Goal: Check status: Check status

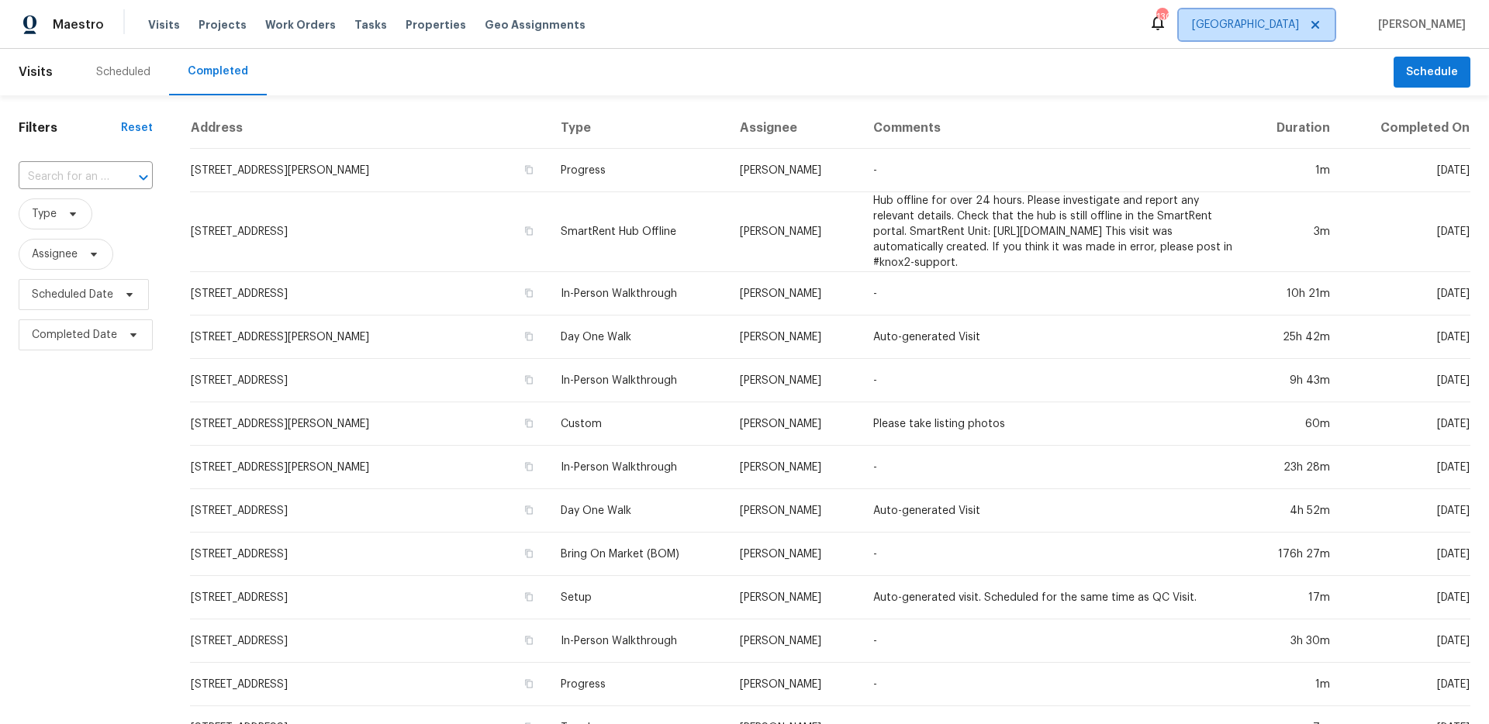
click at [1299, 25] on span "[GEOGRAPHIC_DATA]" at bounding box center [1245, 25] width 107 height 16
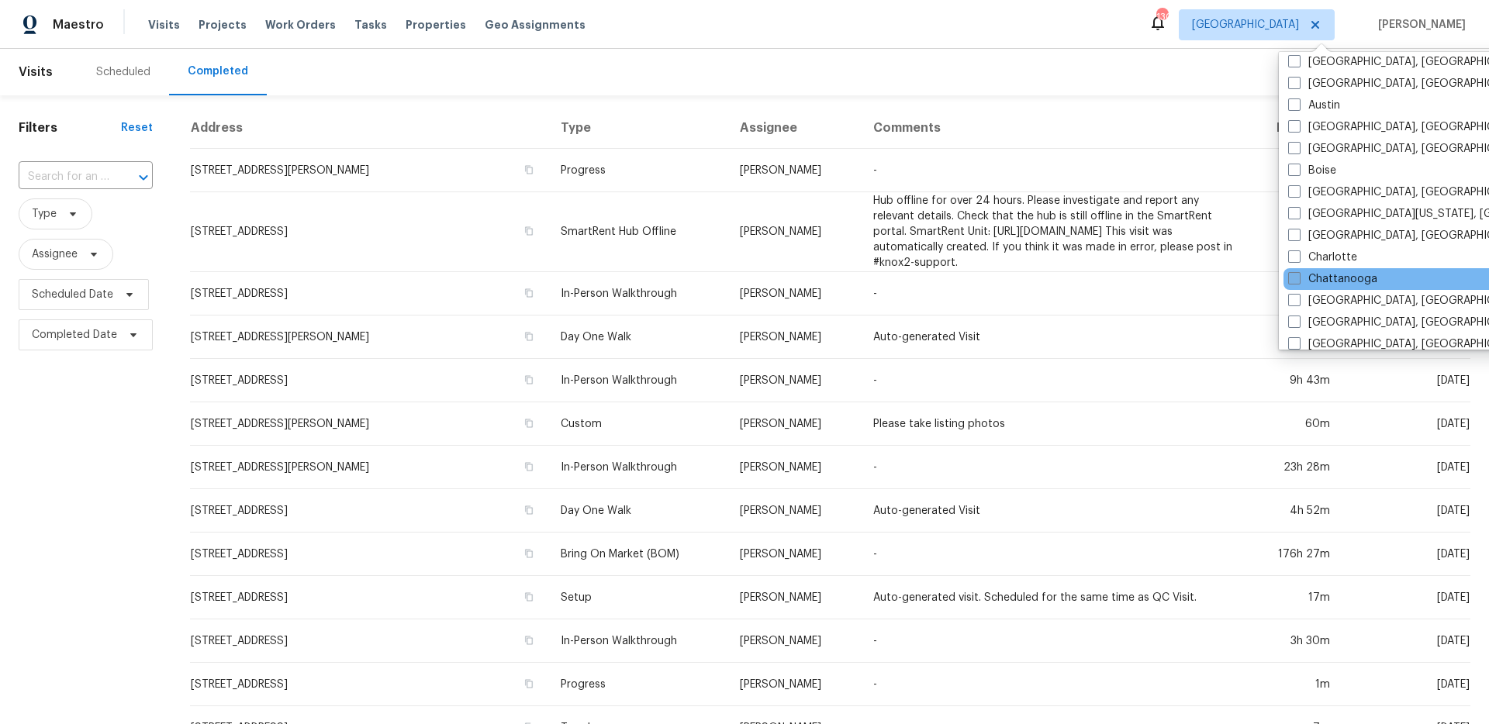
click at [1296, 285] on label "Chattanooga" at bounding box center [1332, 279] width 89 height 16
click at [1296, 281] on input "Chattanooga" at bounding box center [1293, 276] width 10 height 10
checkbox input "true"
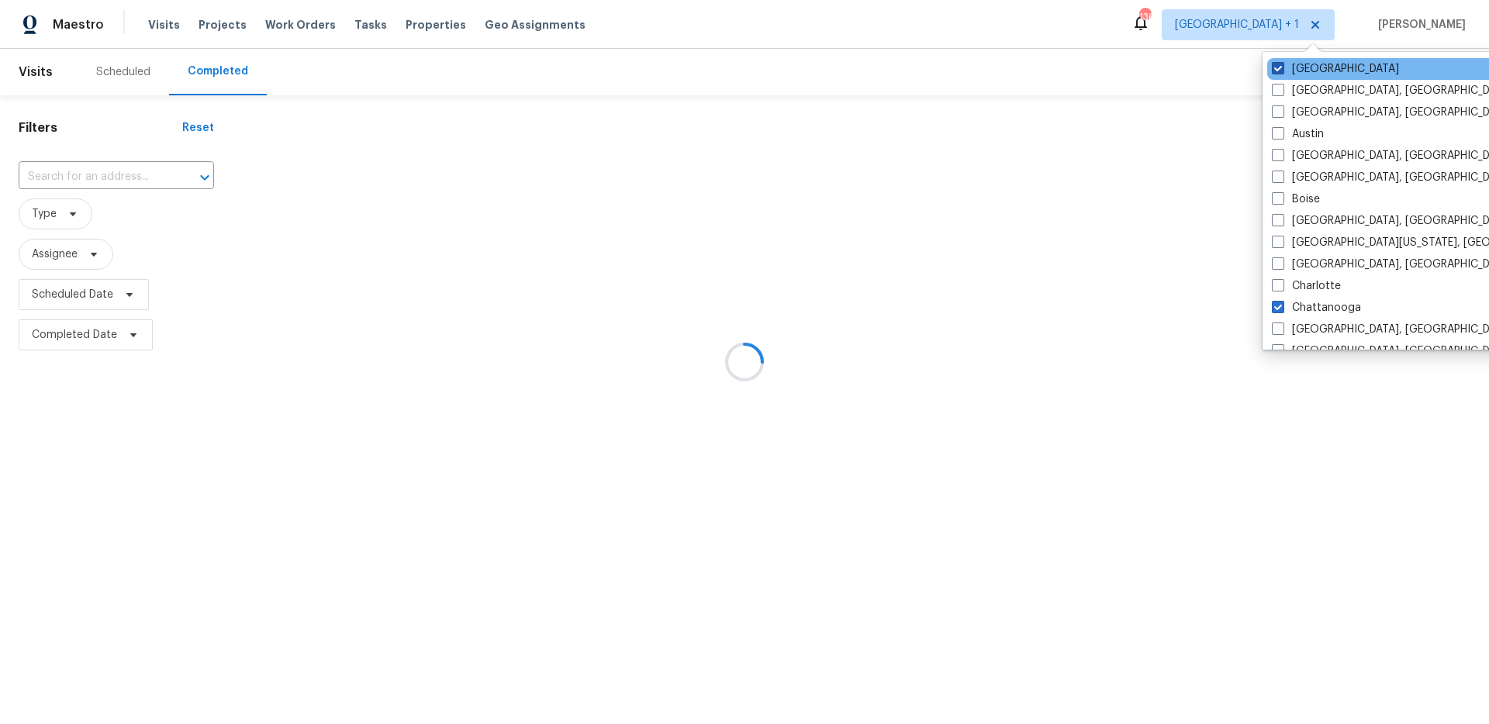
click at [1301, 70] on label "[GEOGRAPHIC_DATA]" at bounding box center [1335, 69] width 127 height 16
click at [1282, 70] on input "[GEOGRAPHIC_DATA]" at bounding box center [1277, 66] width 10 height 10
checkbox input "false"
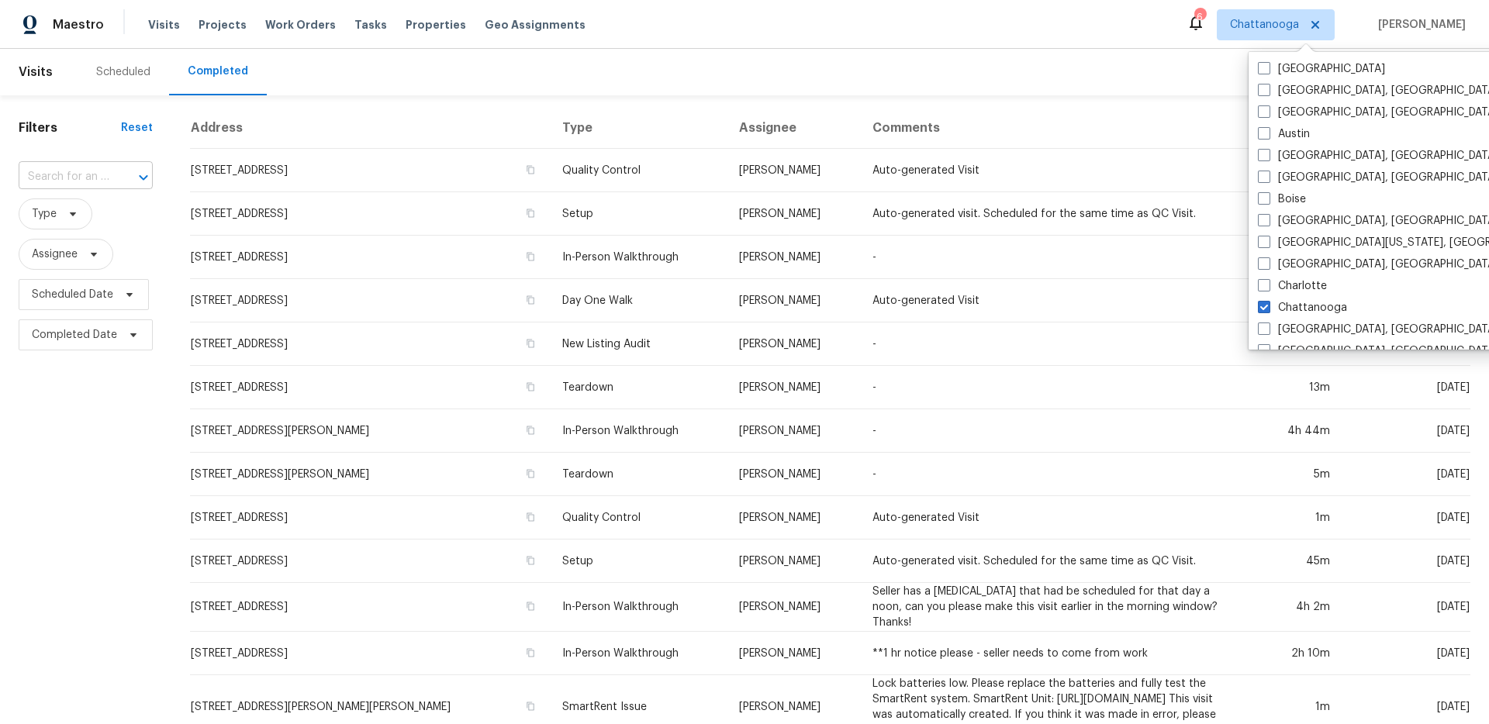
click at [101, 180] on input "text" at bounding box center [64, 177] width 91 height 24
paste input "[STREET_ADDRESS]"
type input "[STREET_ADDRESS]"
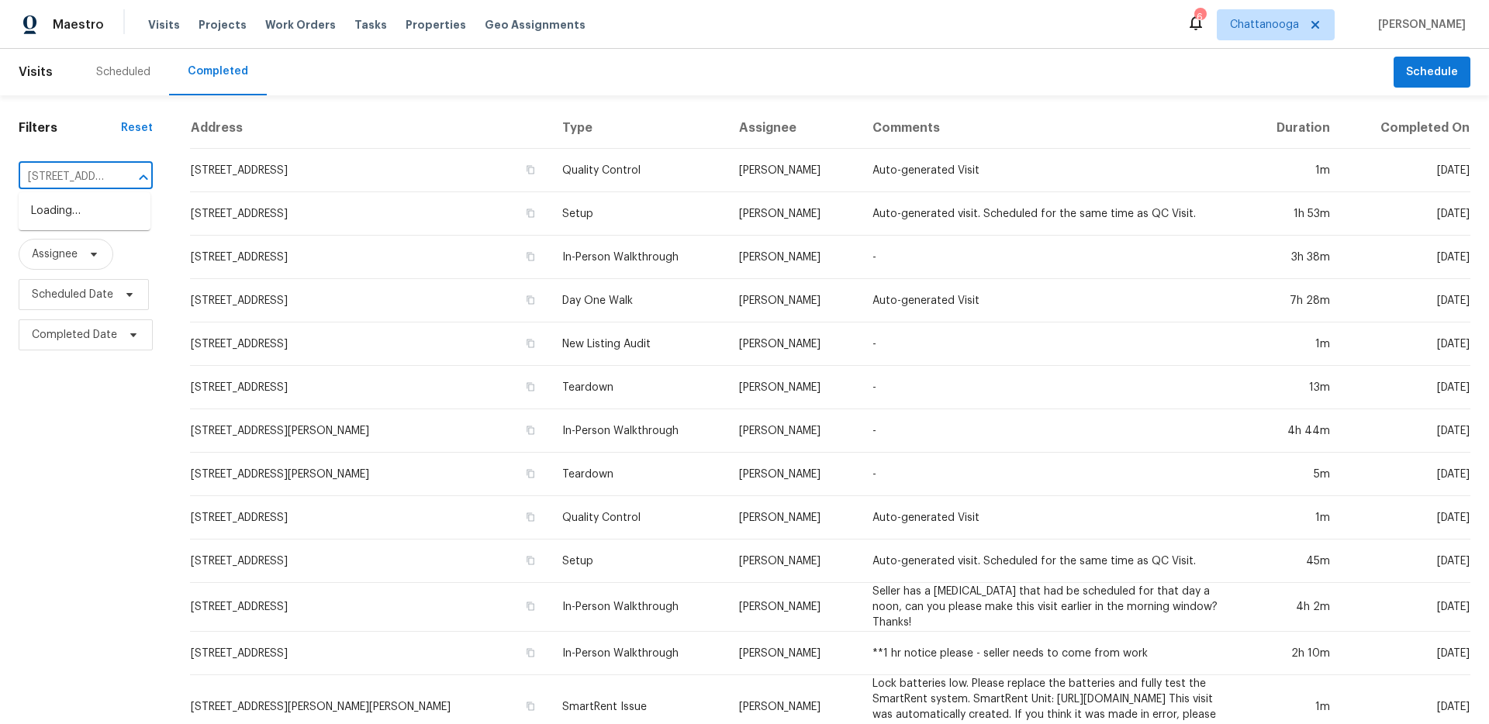
scroll to position [0, 21]
click at [76, 223] on li "[STREET_ADDRESS]" at bounding box center [85, 212] width 132 height 26
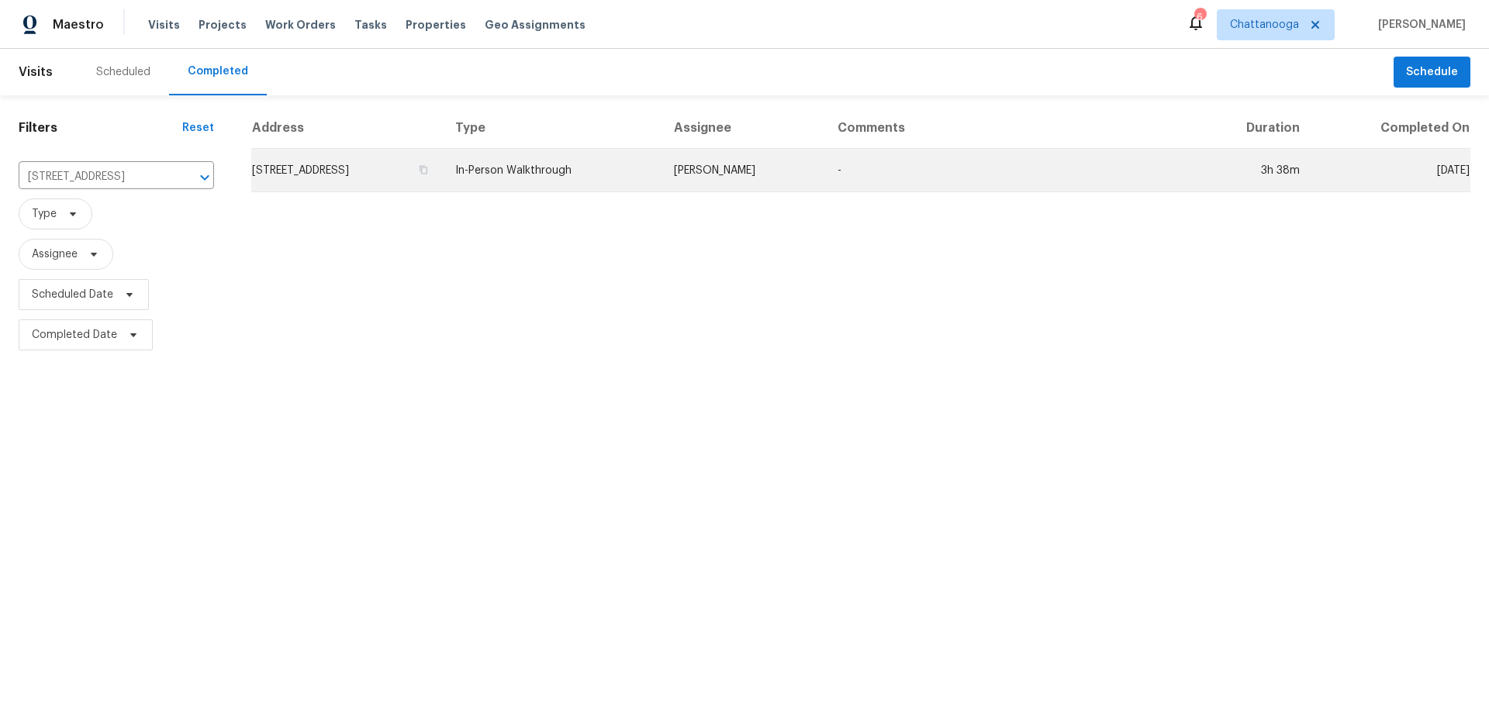
click at [322, 165] on td "[STREET_ADDRESS]" at bounding box center [347, 170] width 192 height 43
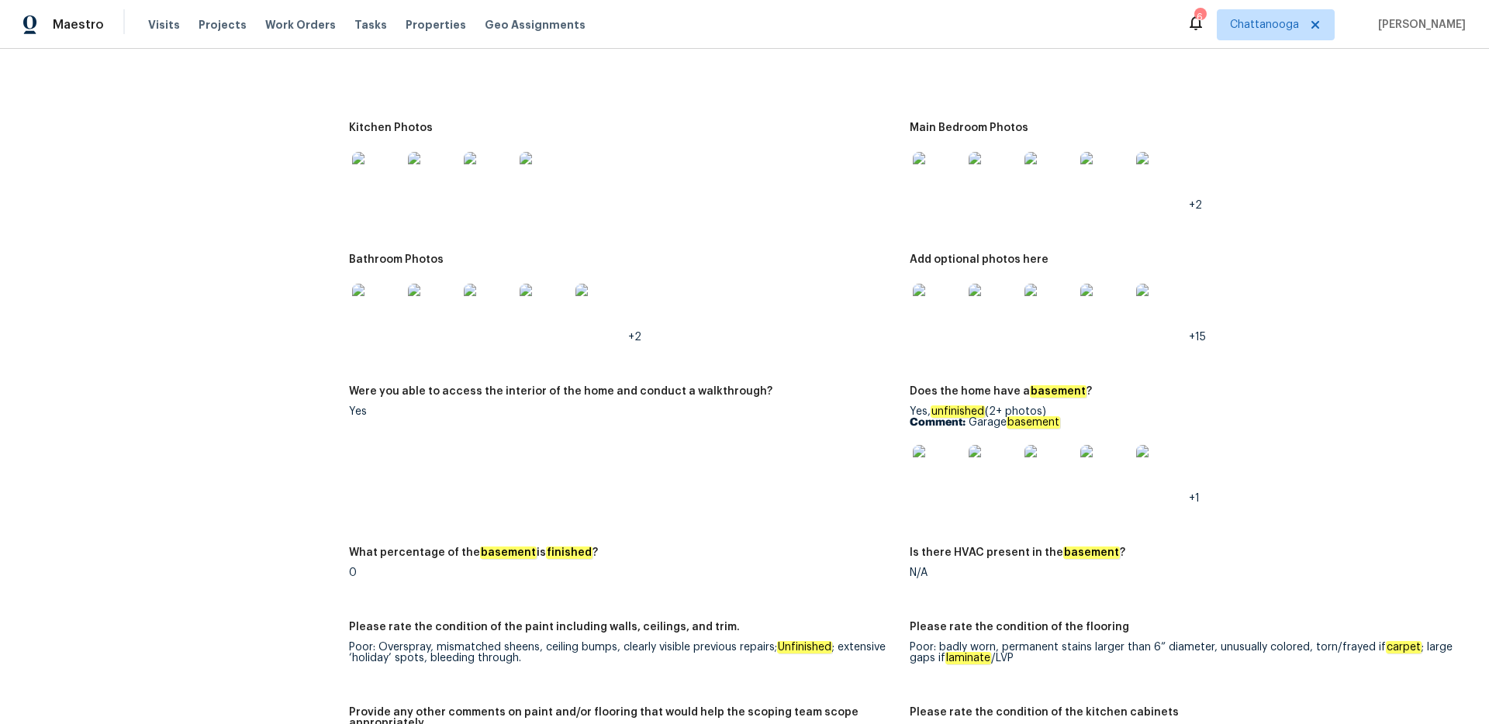
scroll to position [2330, 0]
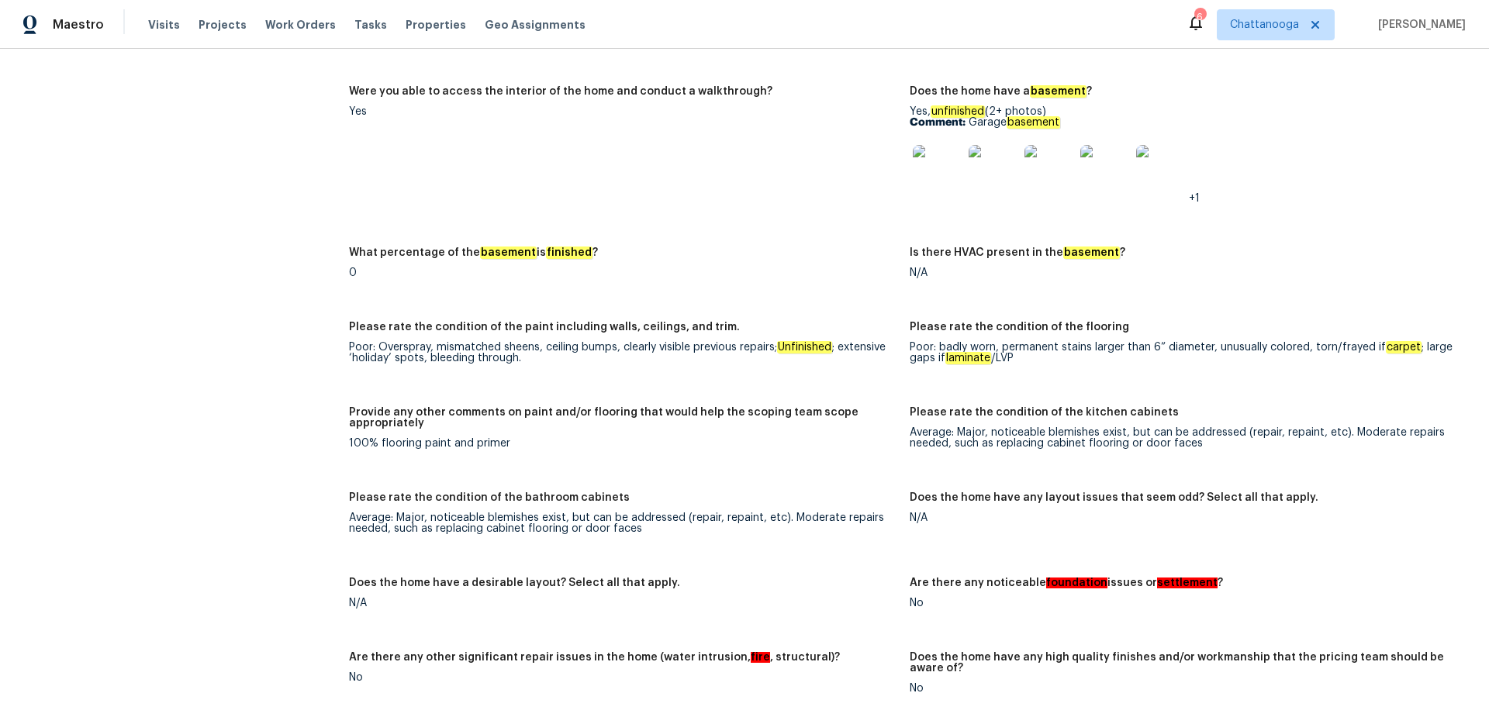
click at [927, 158] on img at bounding box center [938, 170] width 50 height 50
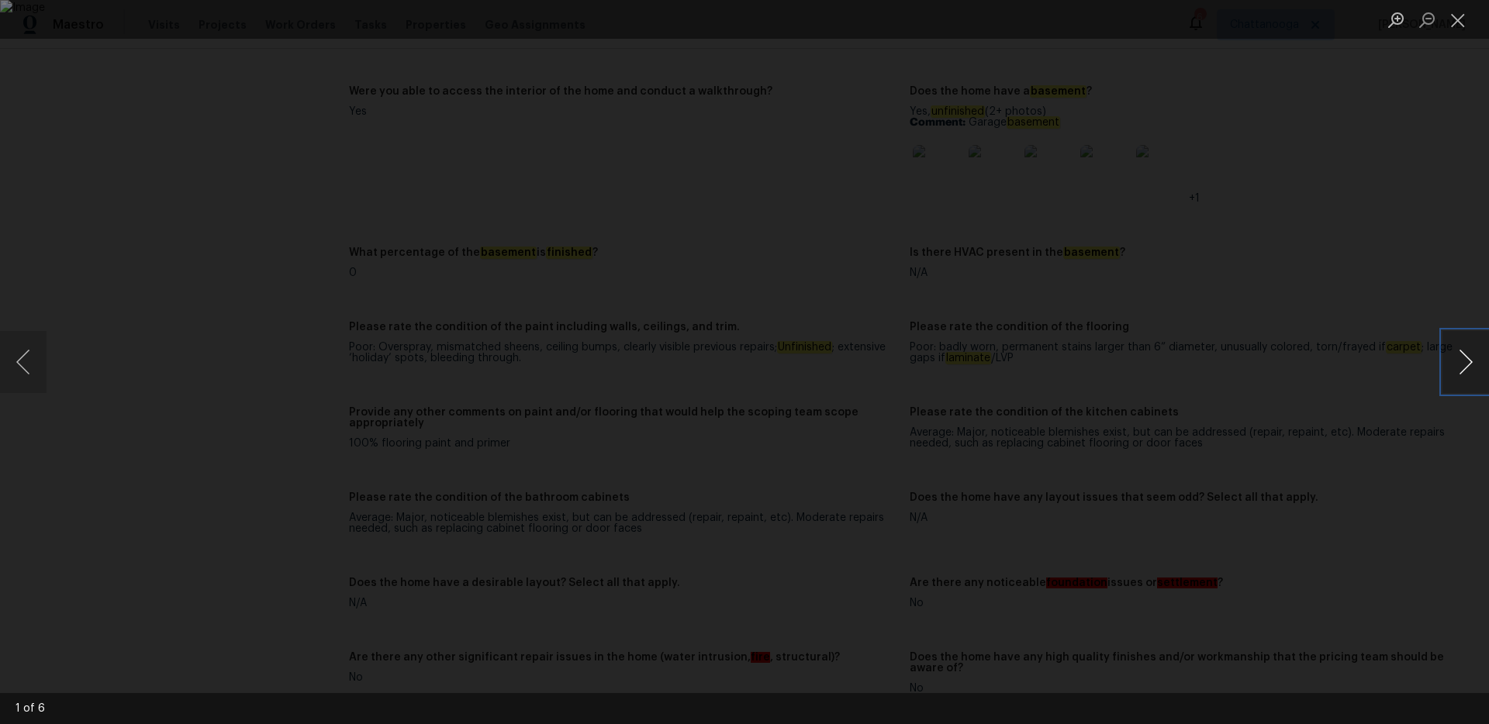
click at [1460, 370] on button "Next image" at bounding box center [1465, 362] width 47 height 62
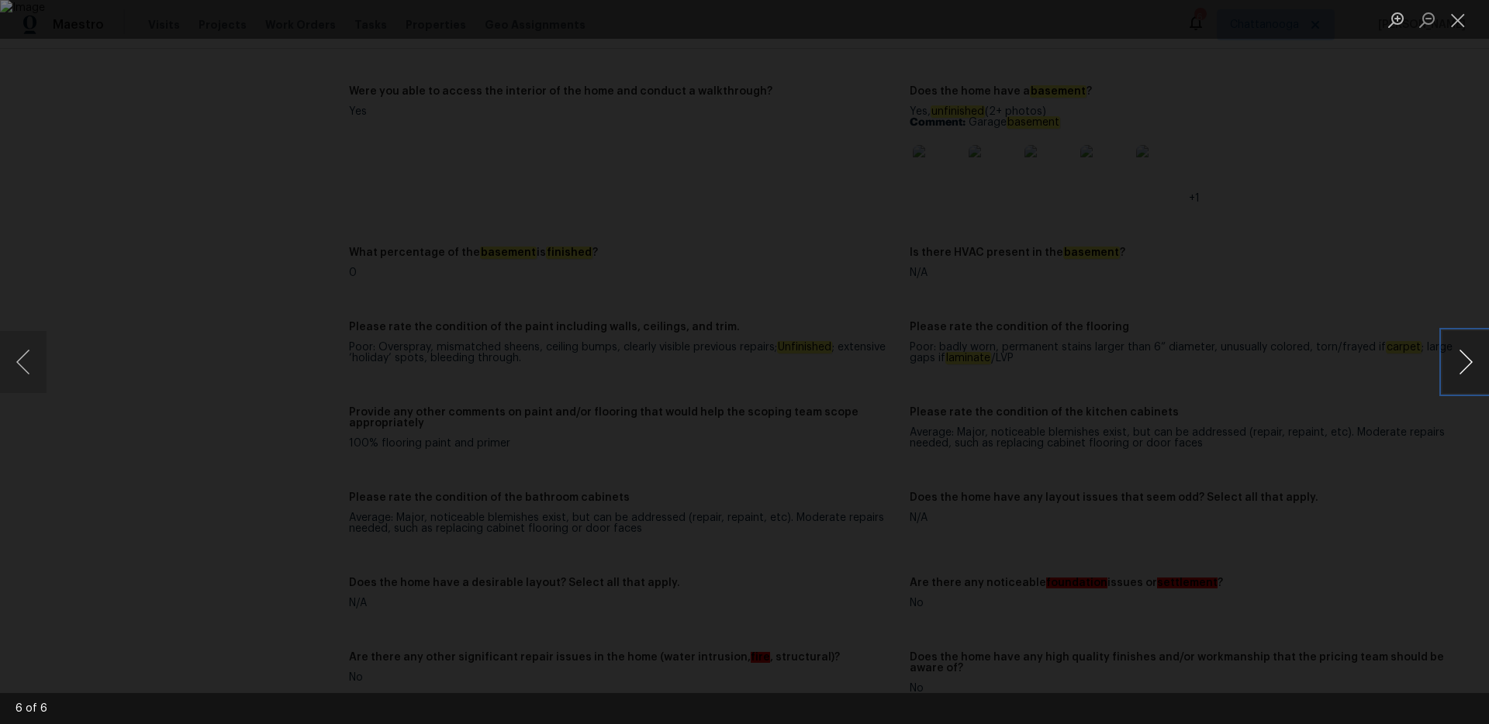
click at [1460, 370] on button "Next image" at bounding box center [1465, 362] width 47 height 62
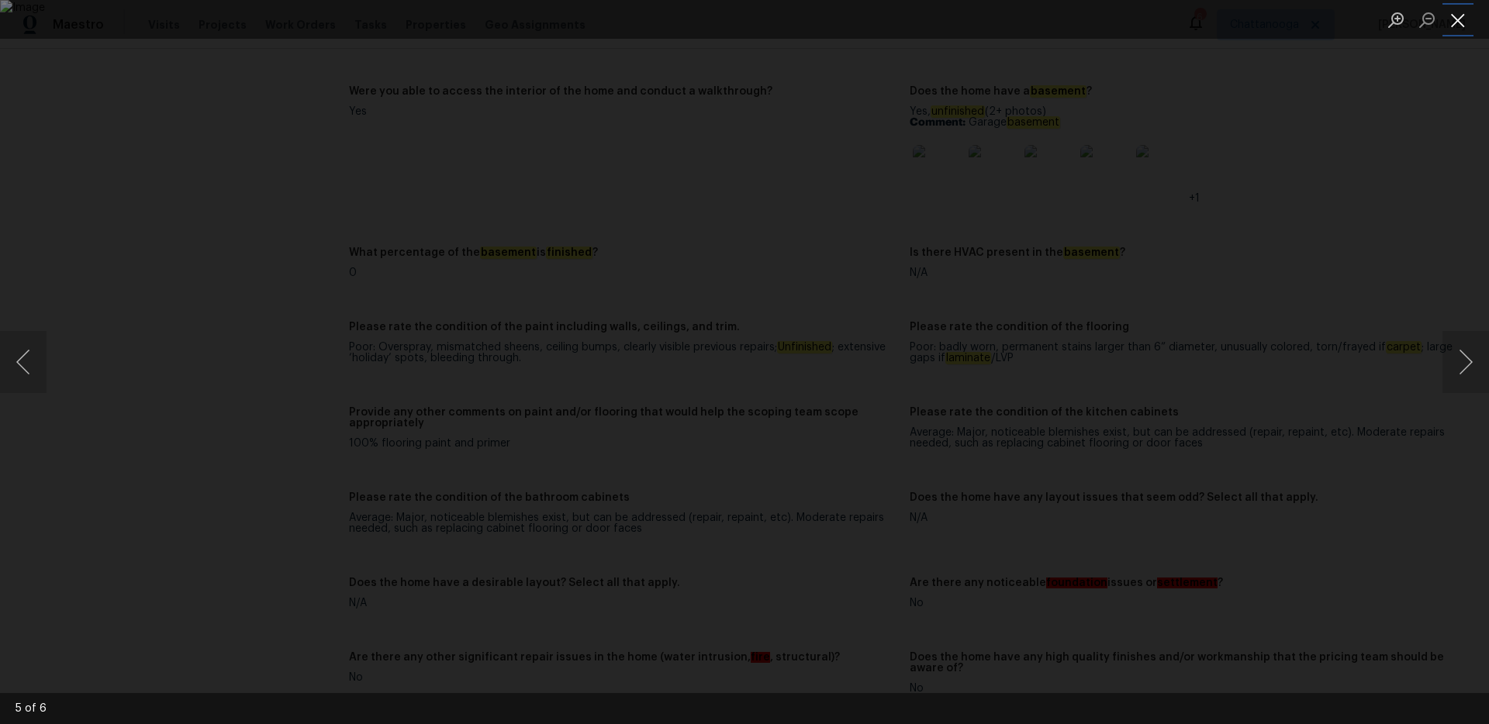
drag, startPoint x: 1462, startPoint y: 22, endPoint x: 1449, endPoint y: 29, distance: 15.6
click at [1462, 22] on button "Close lightbox" at bounding box center [1457, 19] width 31 height 27
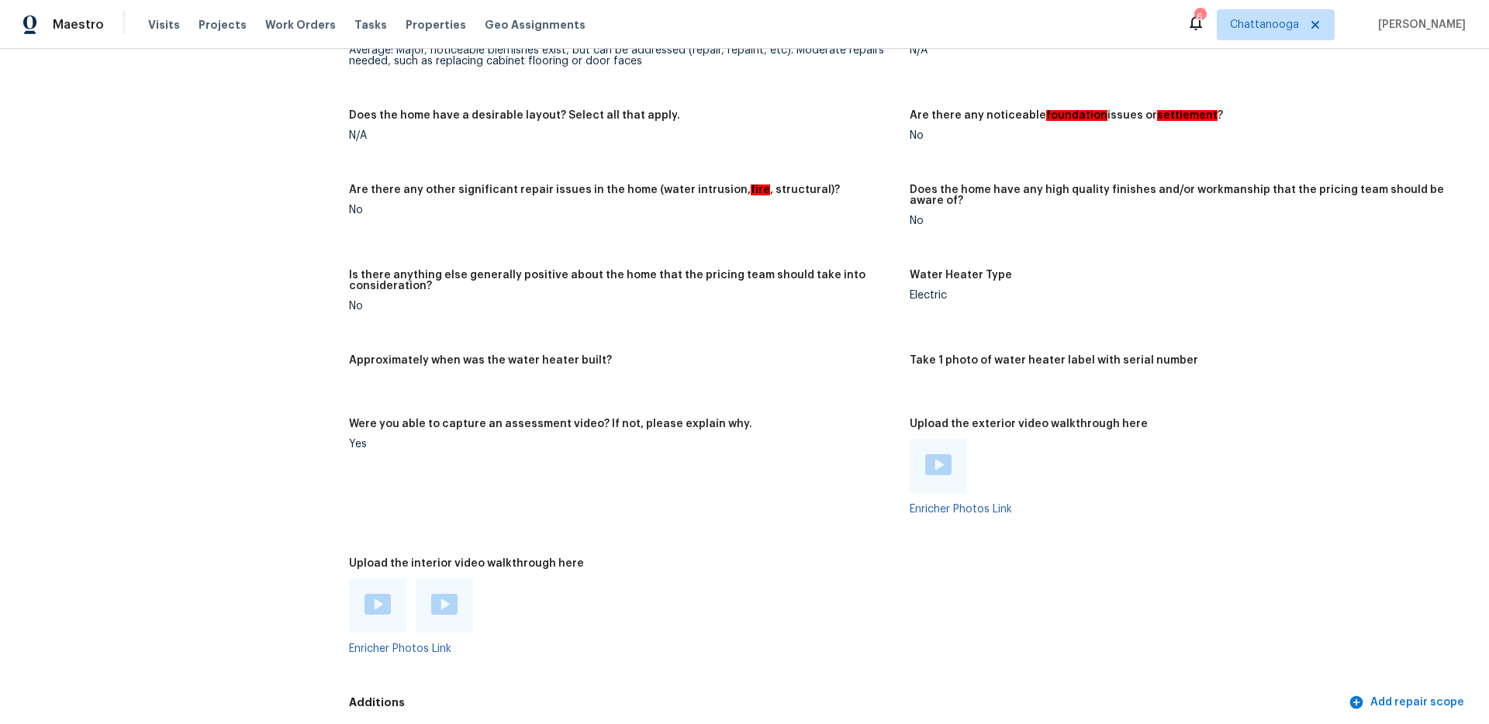
scroll to position [3027, 0]
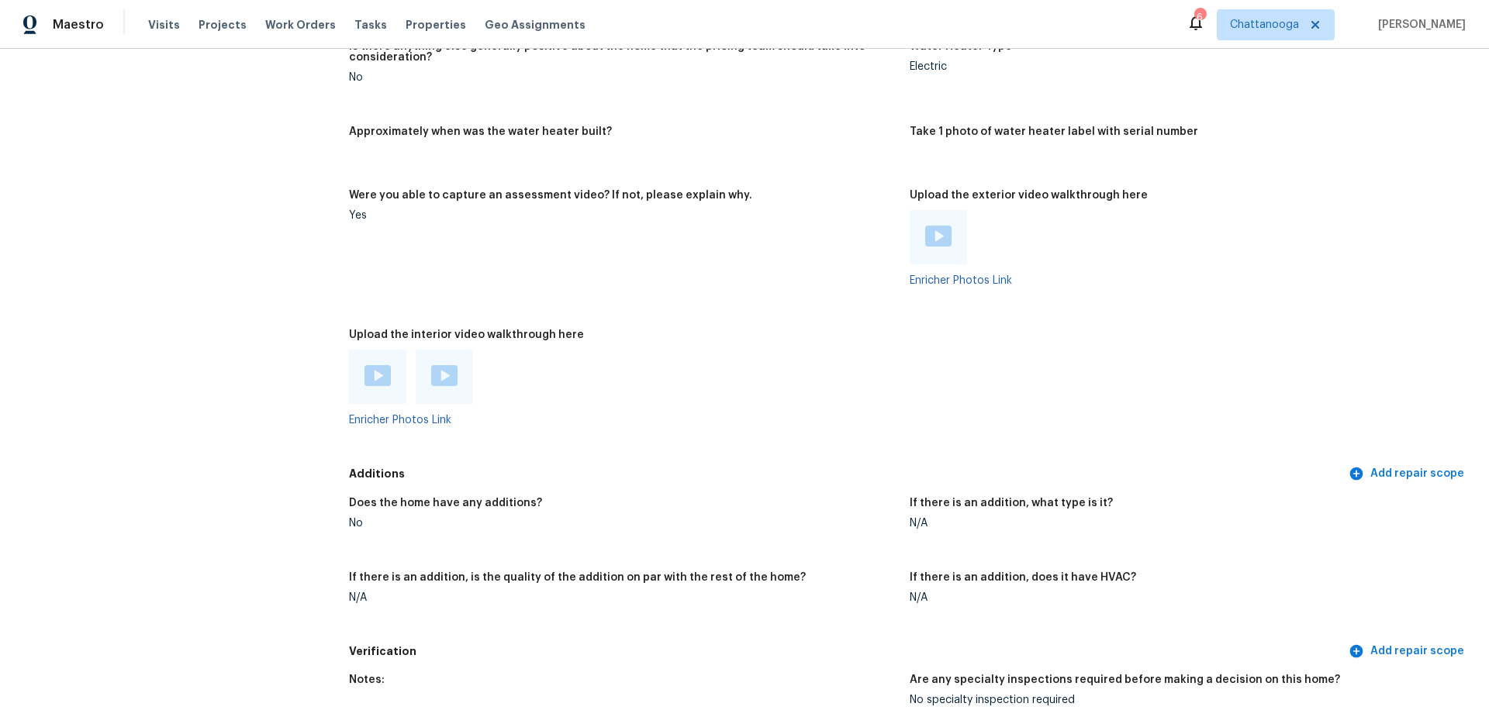
click at [433, 365] on img at bounding box center [444, 375] width 26 height 21
click at [374, 365] on img at bounding box center [377, 375] width 26 height 21
